Goal: Download file/media: Obtain a digital file from the website

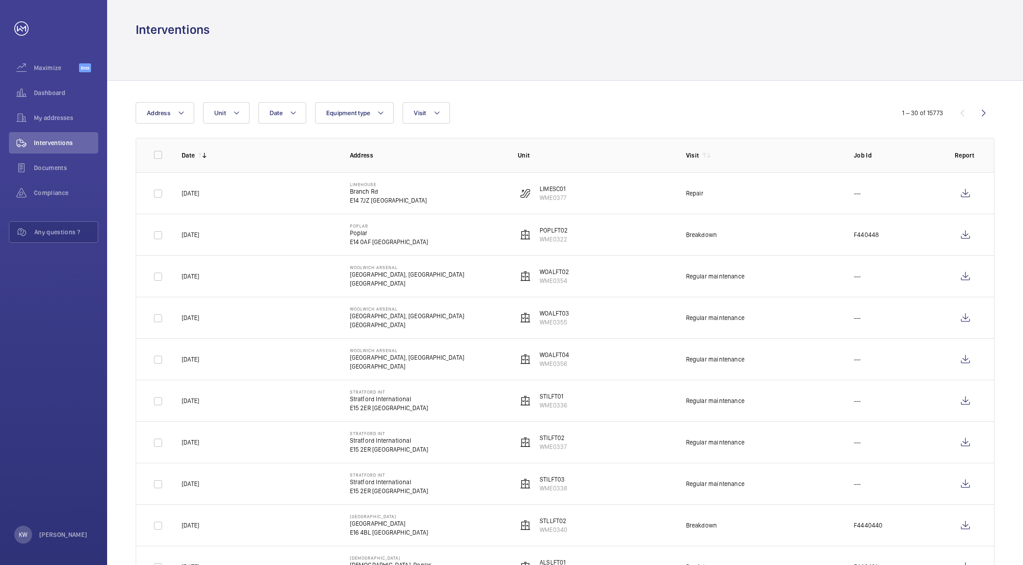
click at [568, 37] on div "Interventions" at bounding box center [565, 29] width 858 height 17
click at [555, 64] on div at bounding box center [565, 59] width 858 height 42
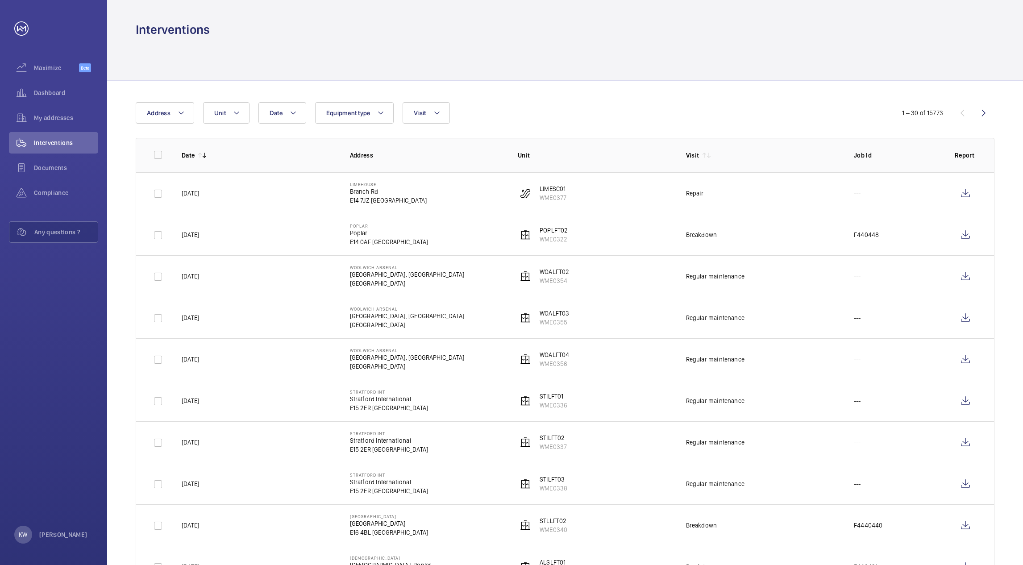
click at [967, 230] on wm-front-icon-button at bounding box center [964, 234] width 21 height 21
click at [39, 104] on div "Dashboard" at bounding box center [53, 94] width 89 height 25
click at [37, 116] on span "My addresses" at bounding box center [66, 117] width 64 height 9
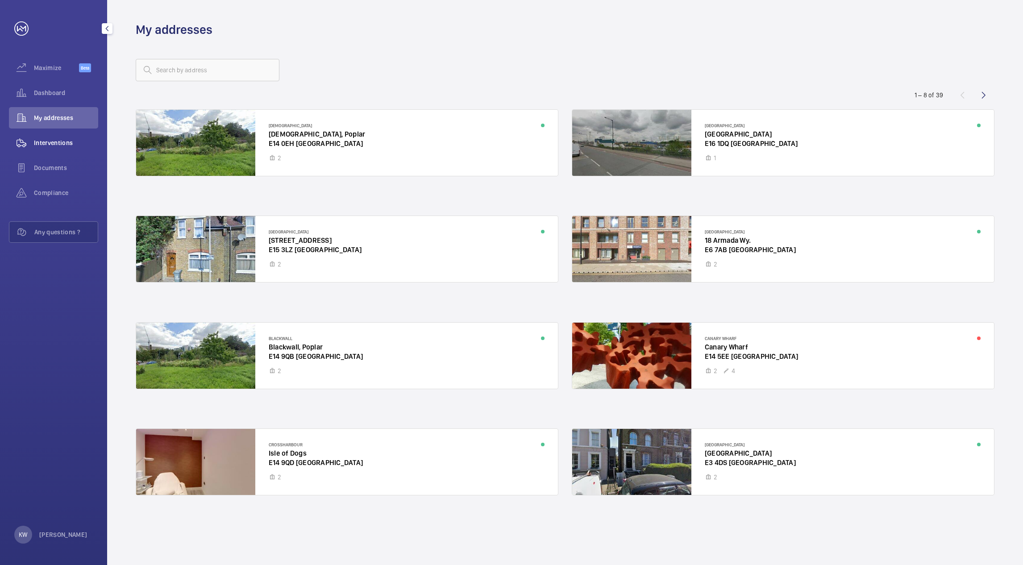
click at [42, 139] on span "Interventions" at bounding box center [66, 142] width 64 height 9
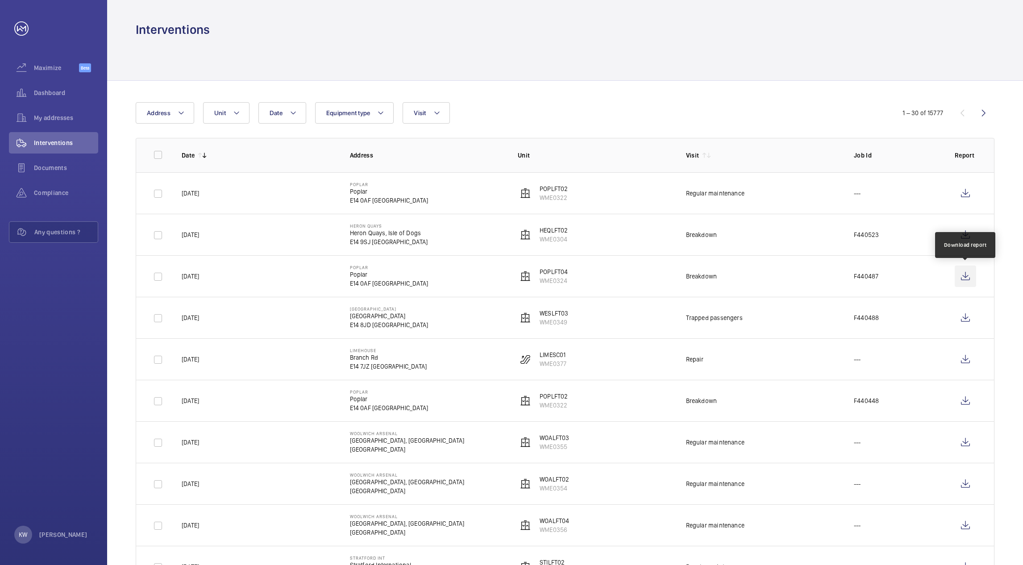
click at [965, 275] on wm-front-icon-button at bounding box center [964, 275] width 21 height 21
click at [61, 142] on span "Interventions" at bounding box center [66, 142] width 64 height 9
click at [966, 194] on wm-front-icon-button at bounding box center [964, 192] width 21 height 21
